Goal: Check status

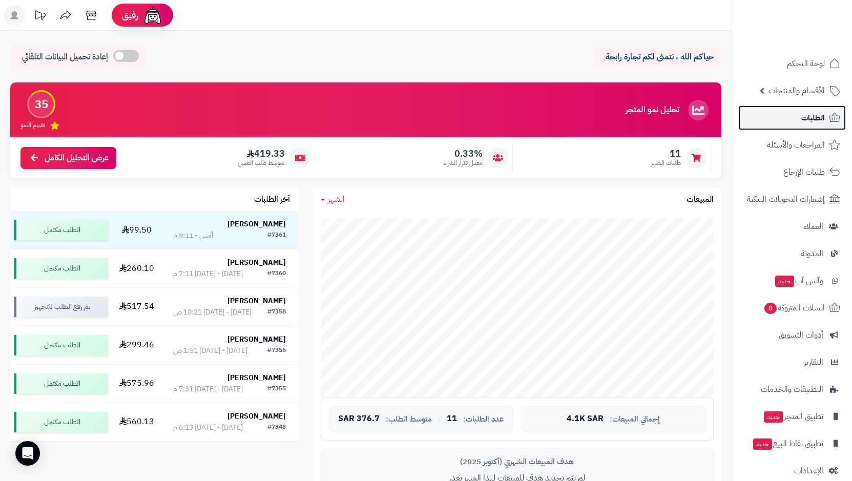
click at [800, 113] on link "الطلبات" at bounding box center [793, 118] width 108 height 25
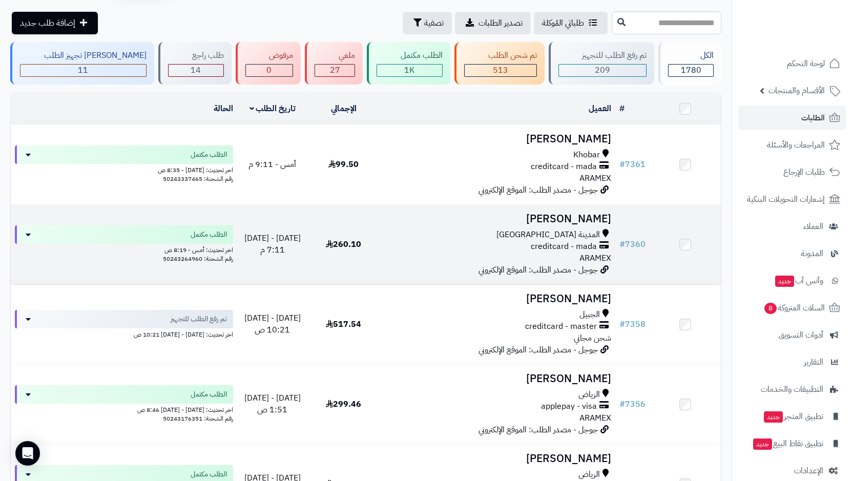
scroll to position [51, 0]
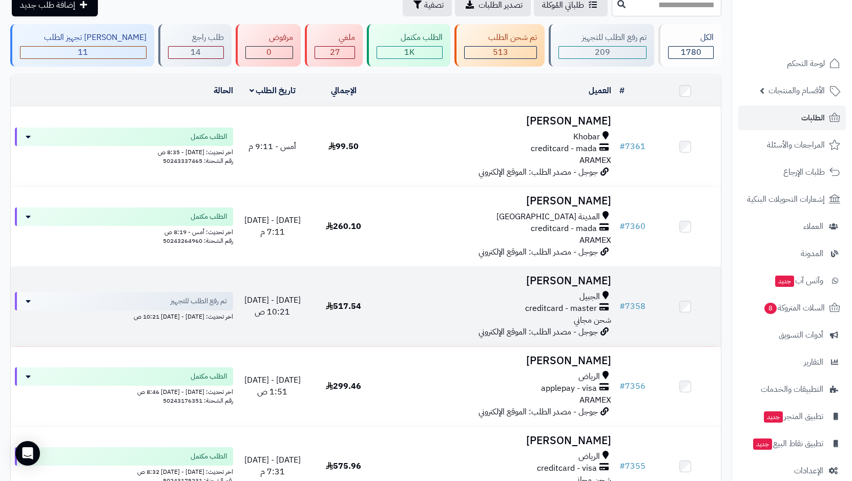
click at [585, 320] on span "شحن مجاني" at bounding box center [592, 320] width 37 height 12
